Goal: Register for event/course

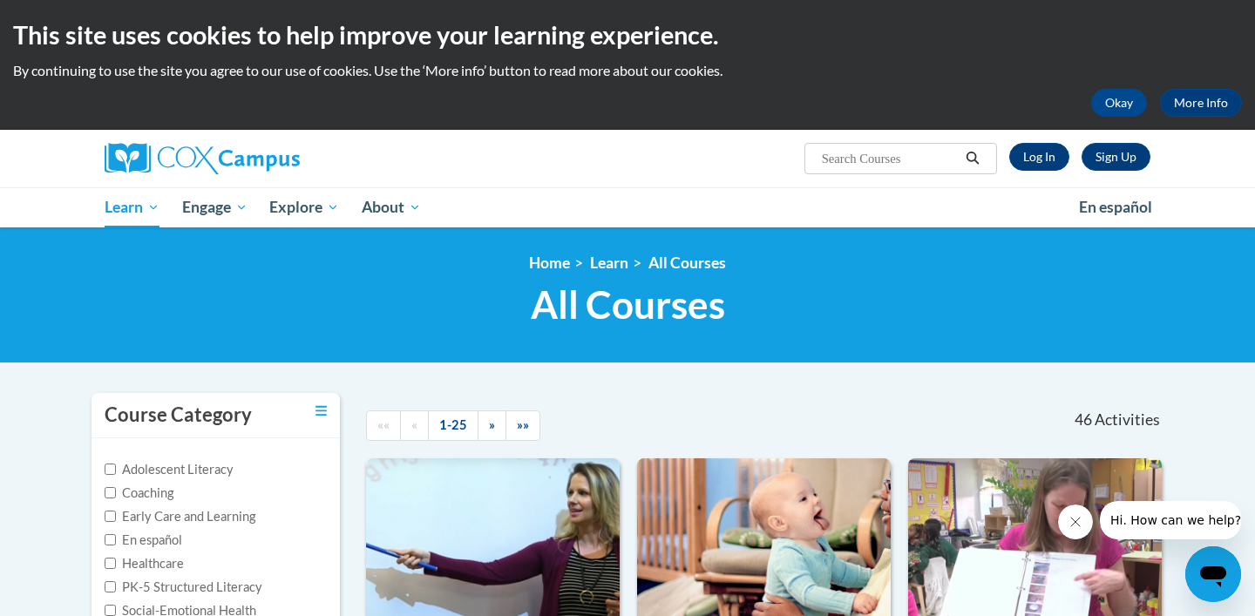
click at [902, 159] on input "Search..." at bounding box center [889, 158] width 139 height 21
type input "the power of language"
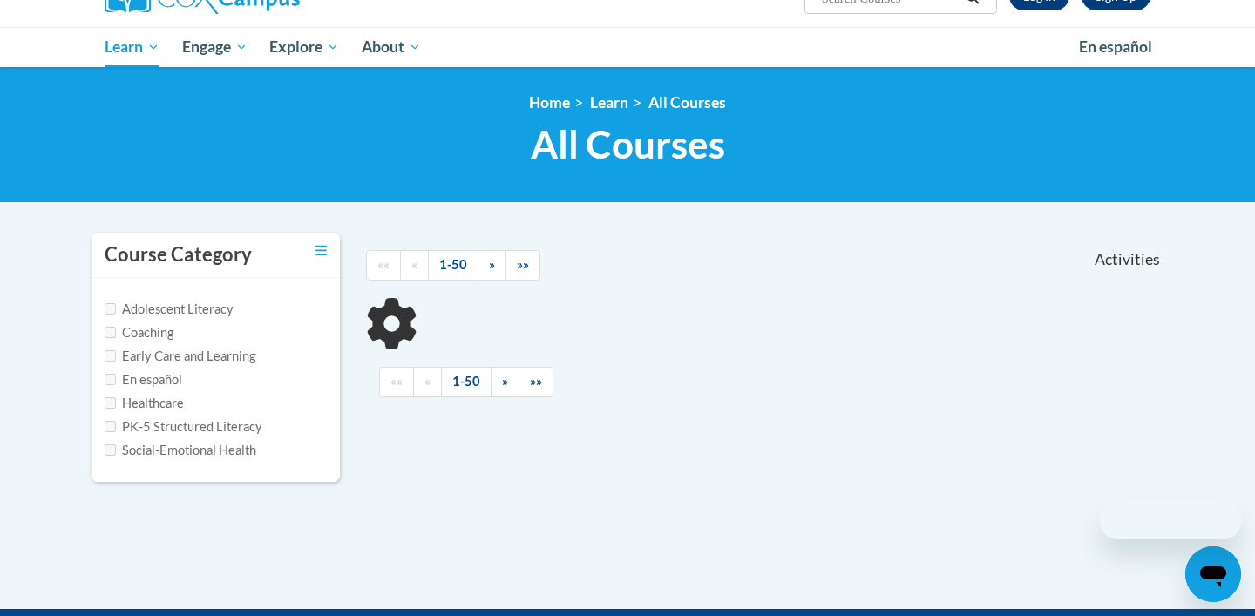
type input "the power of language"
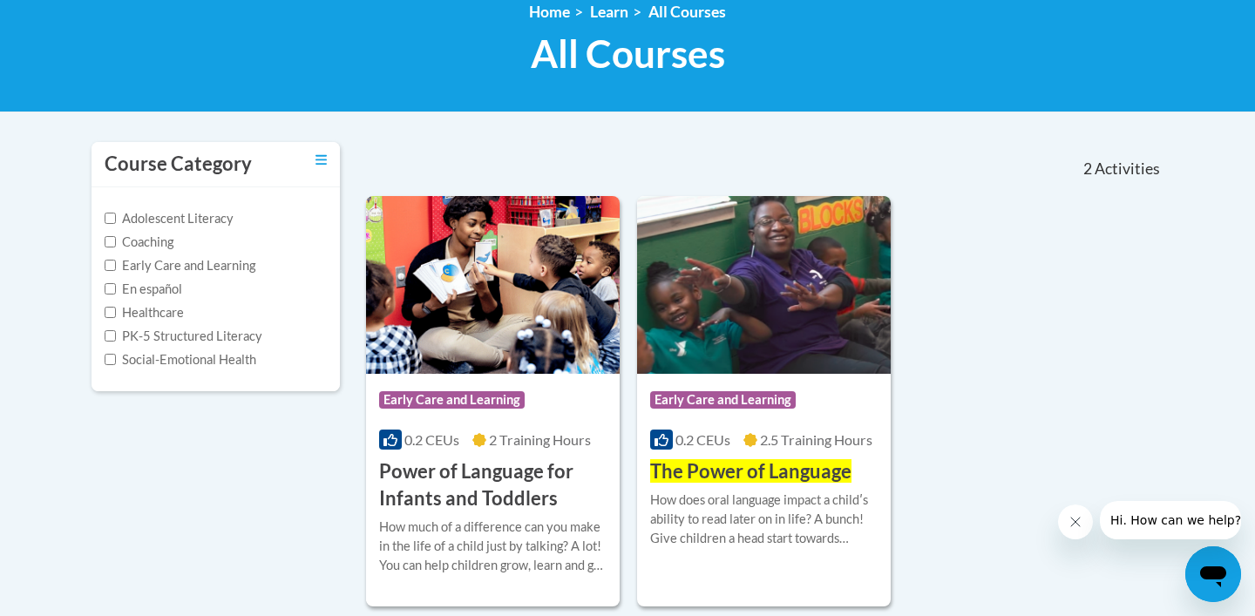
scroll to position [307, 0]
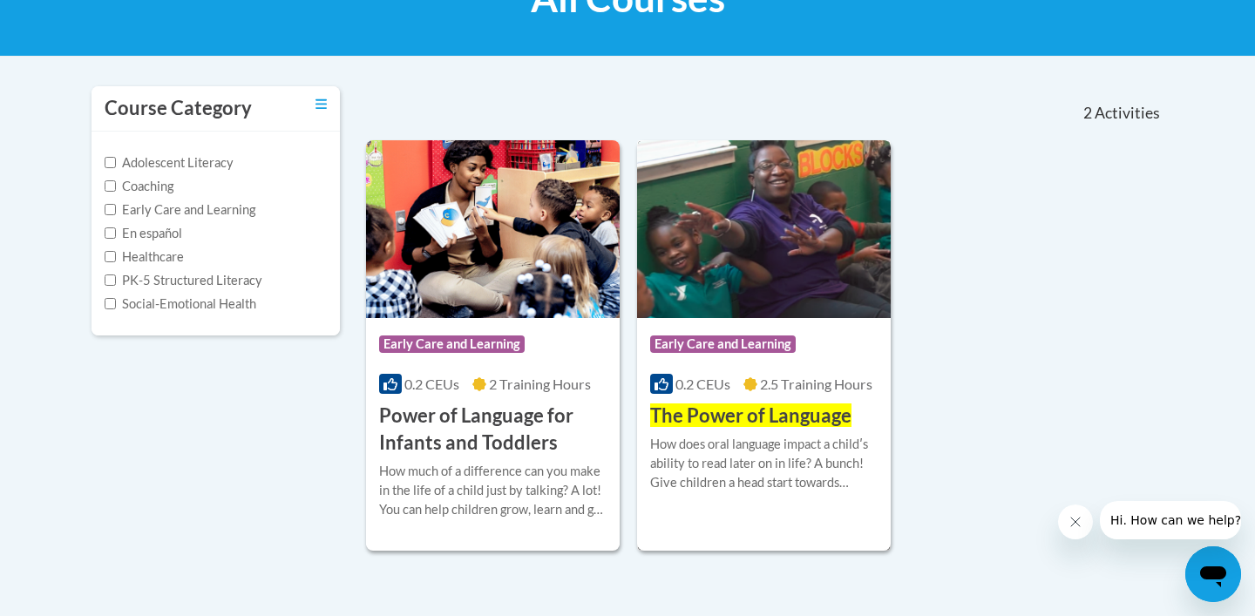
click at [759, 403] on h3 "The Power of Language" at bounding box center [750, 416] width 201 height 27
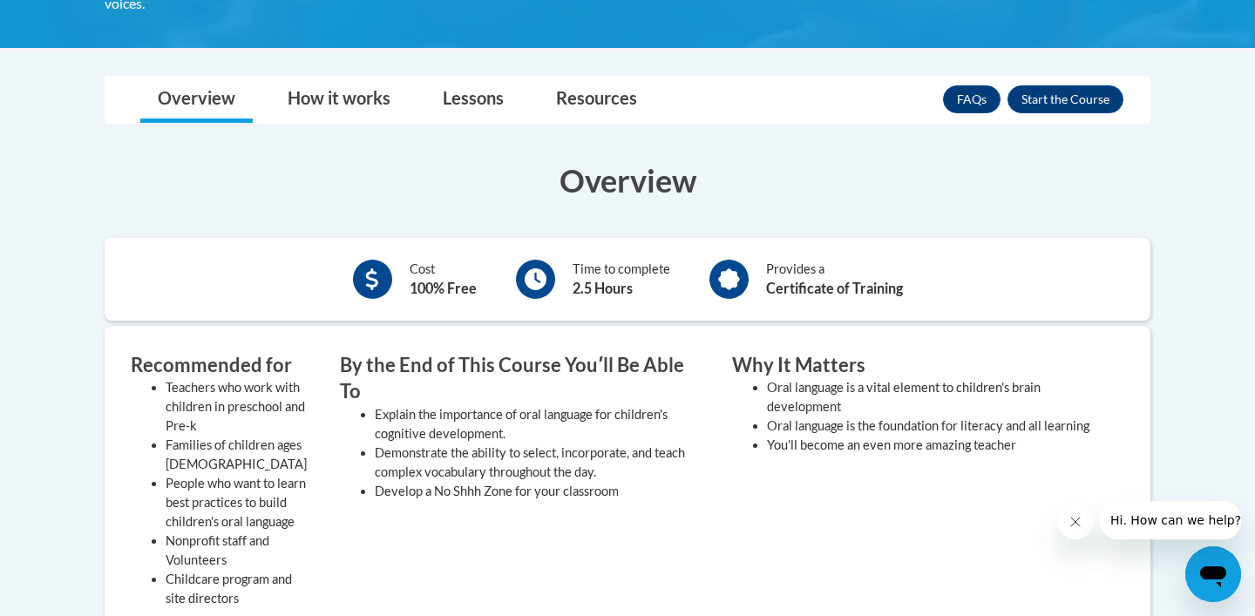
scroll to position [285, 0]
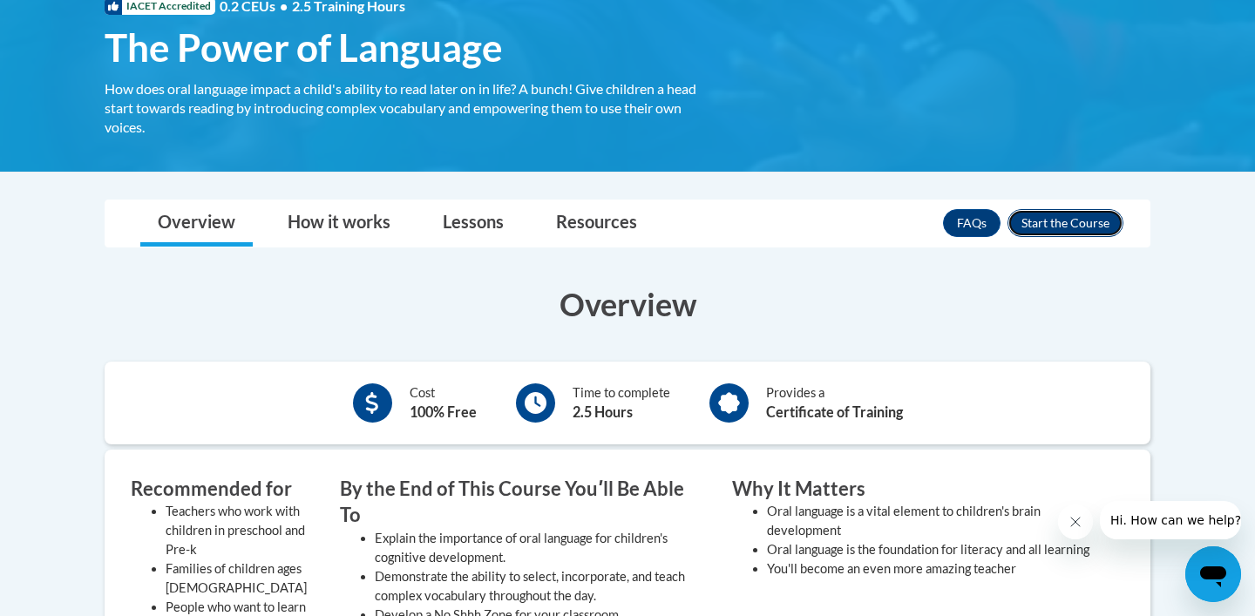
click at [1061, 227] on button "Enroll" at bounding box center [1065, 223] width 116 height 28
